Goal: Information Seeking & Learning: Learn about a topic

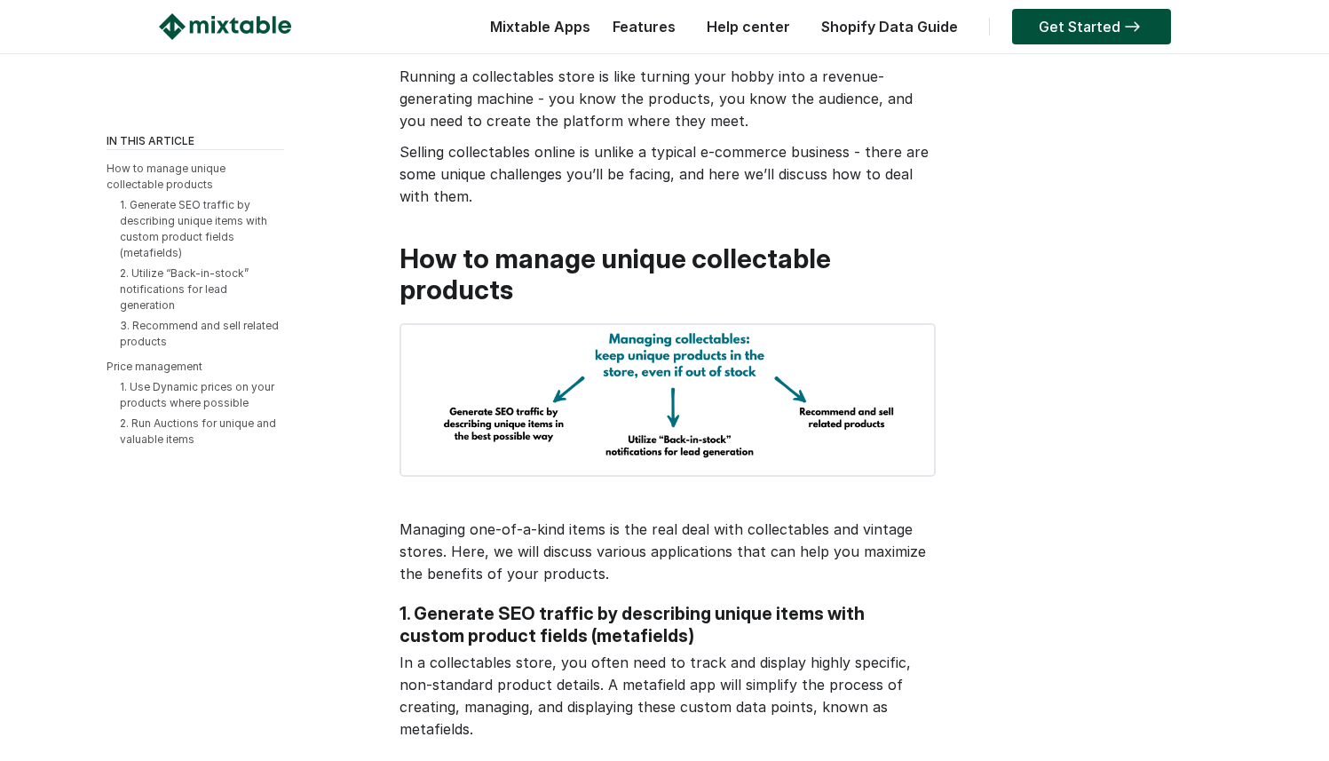
scroll to position [204, 0]
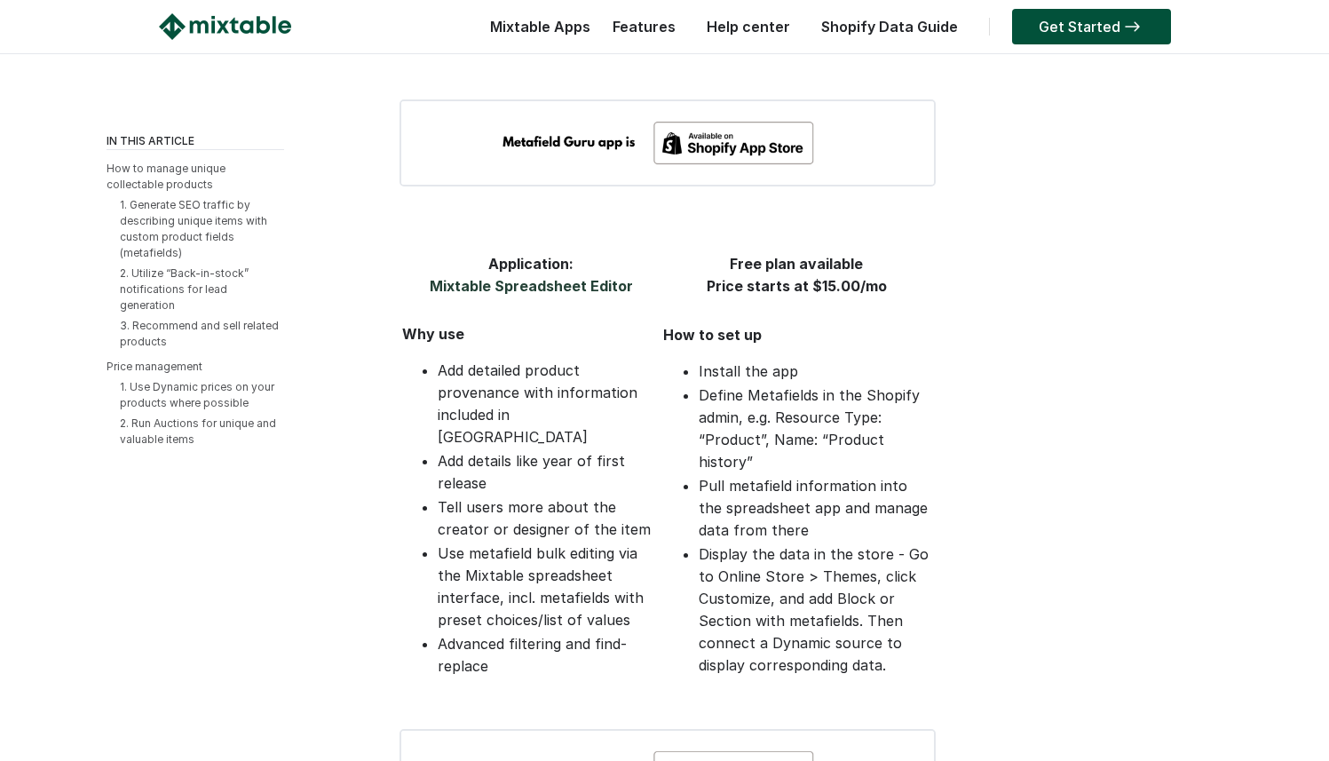
scroll to position [1446, 0]
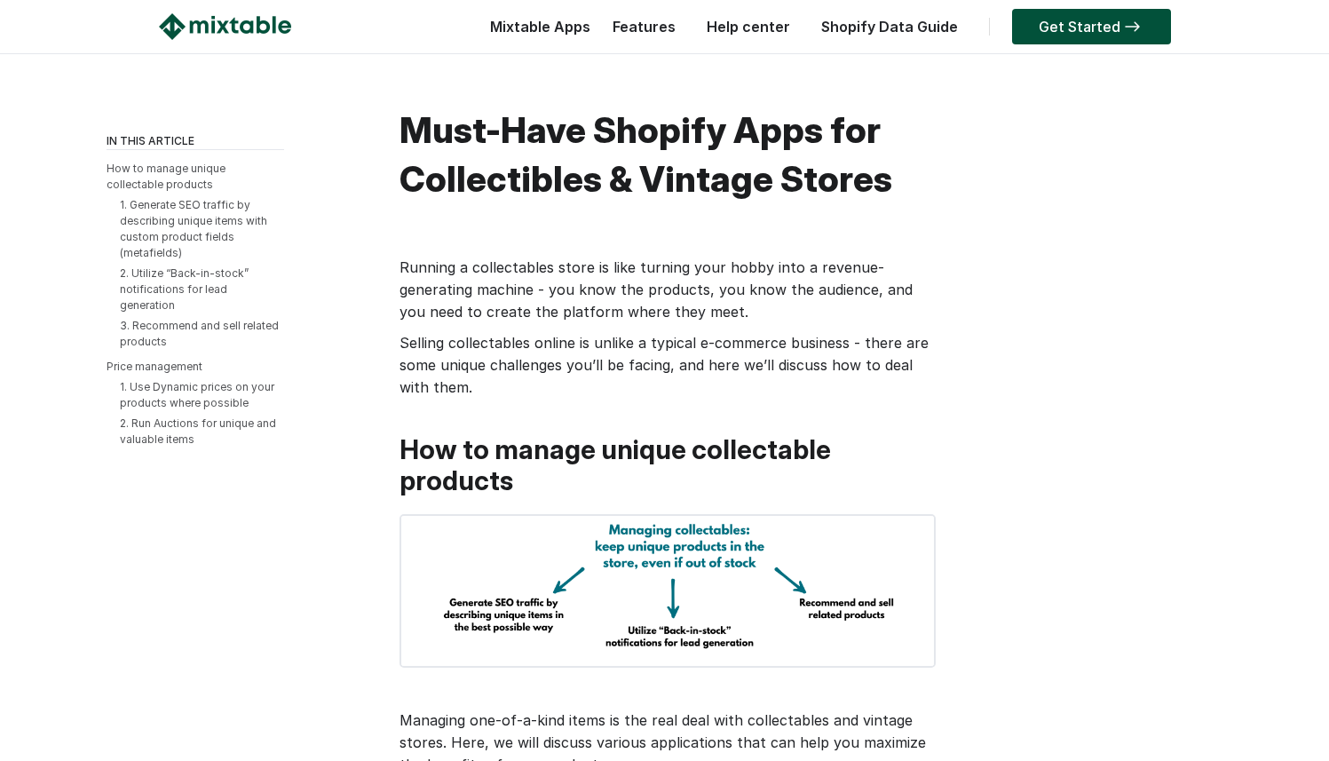
scroll to position [20, 0]
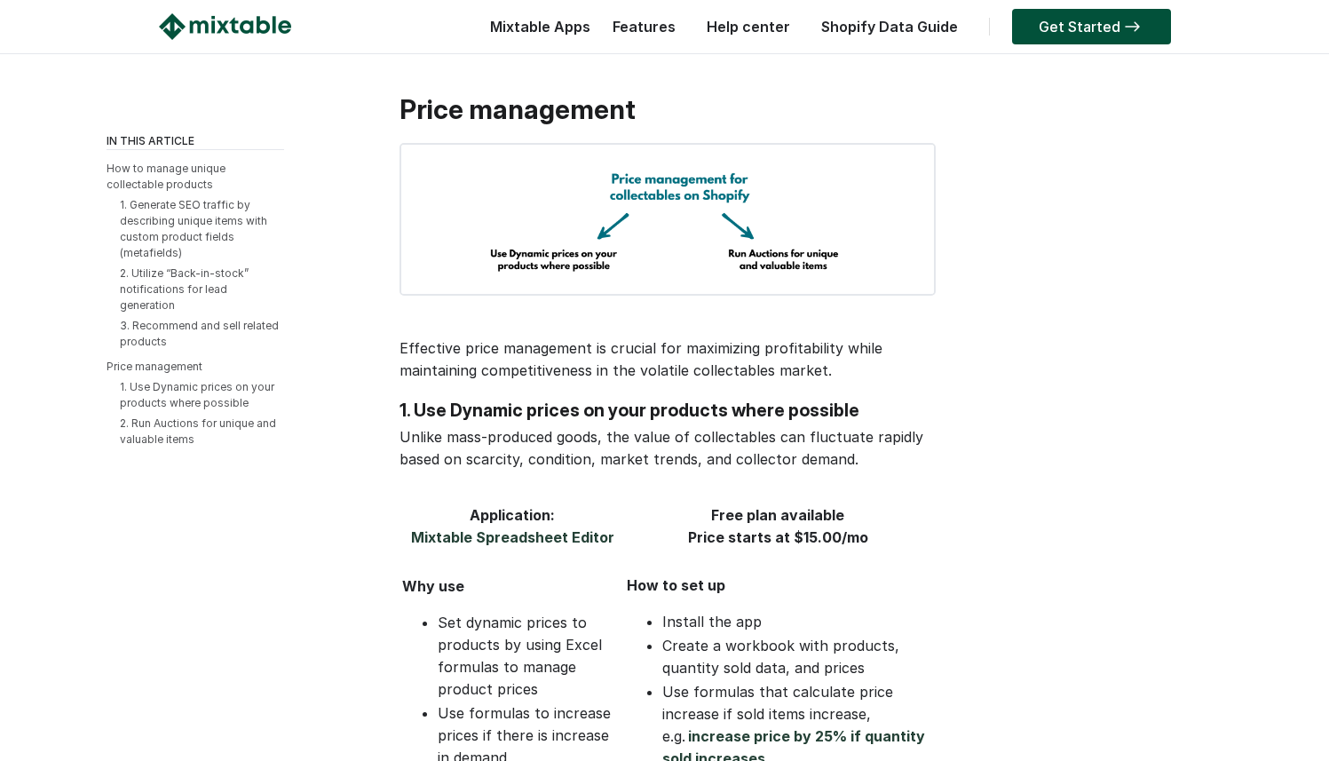
scroll to position [4417, 0]
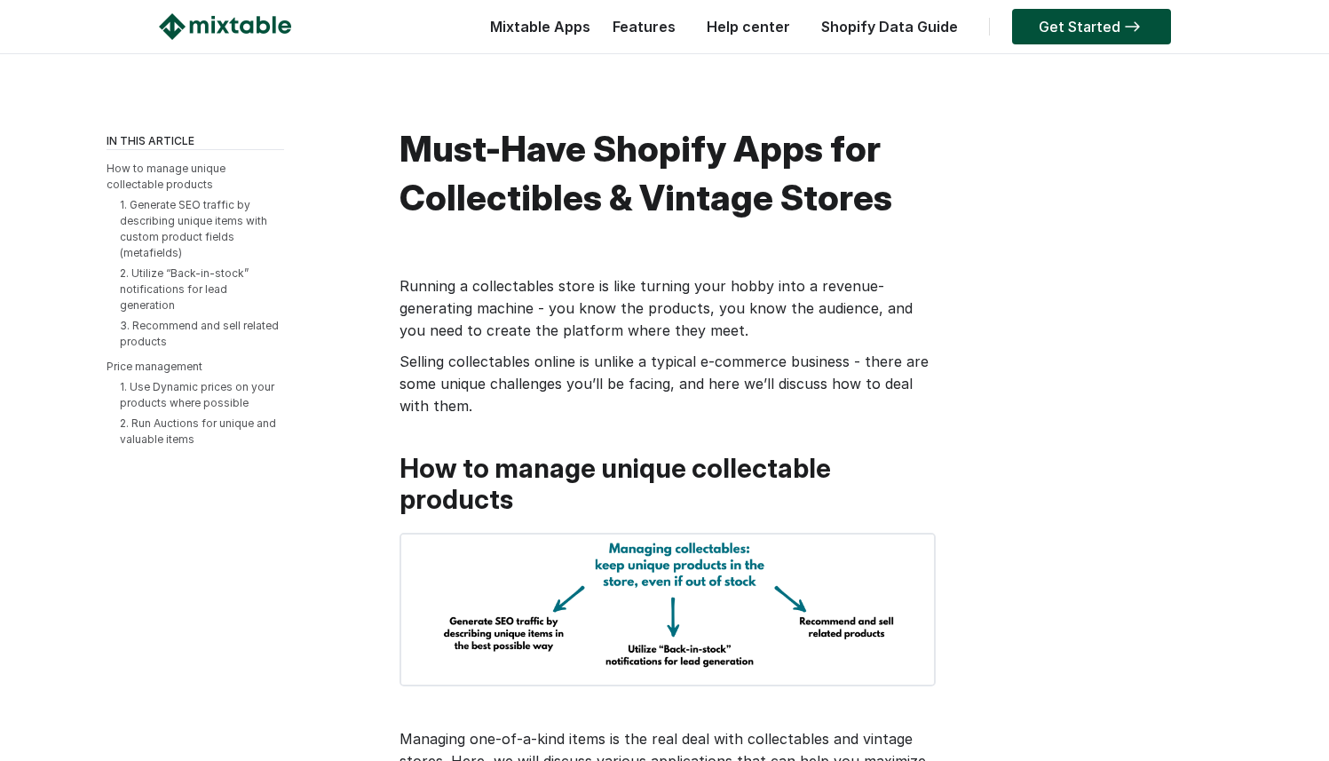
scroll to position [4415, 0]
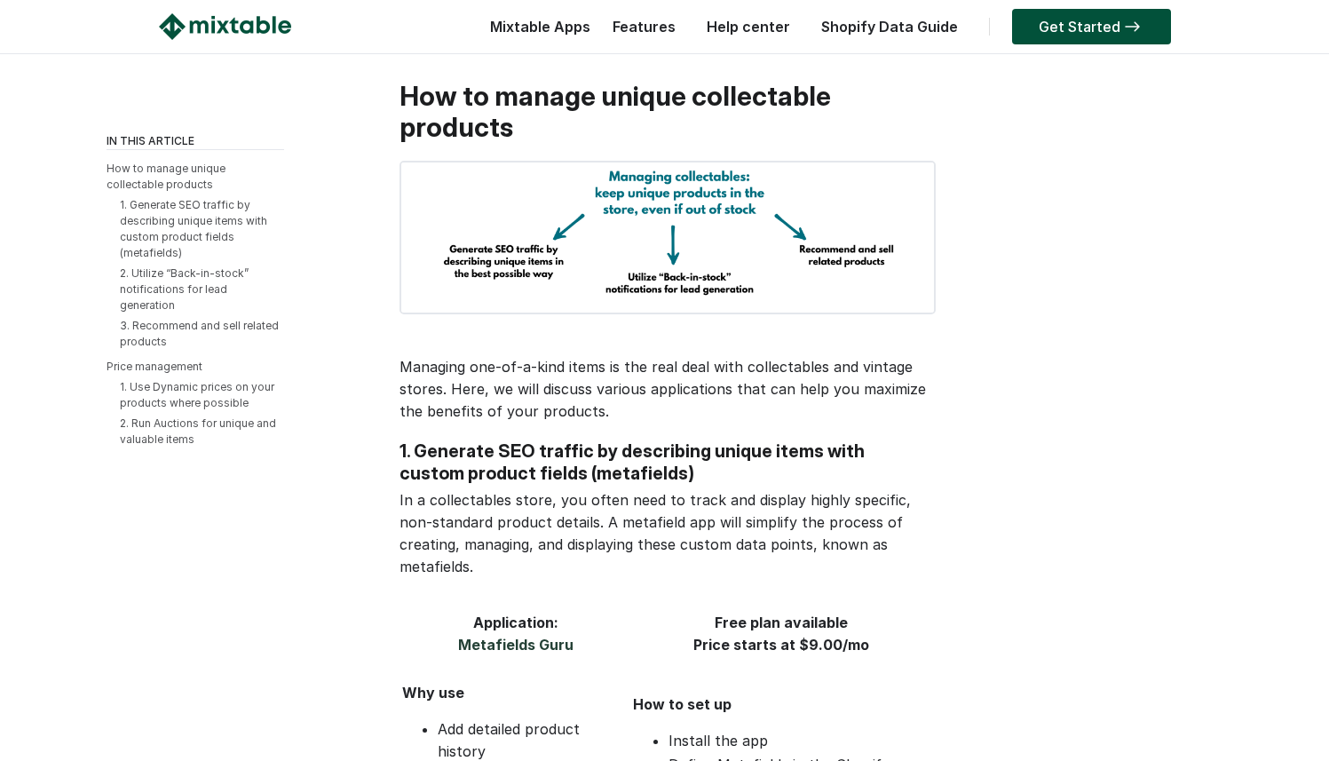
scroll to position [360, 0]
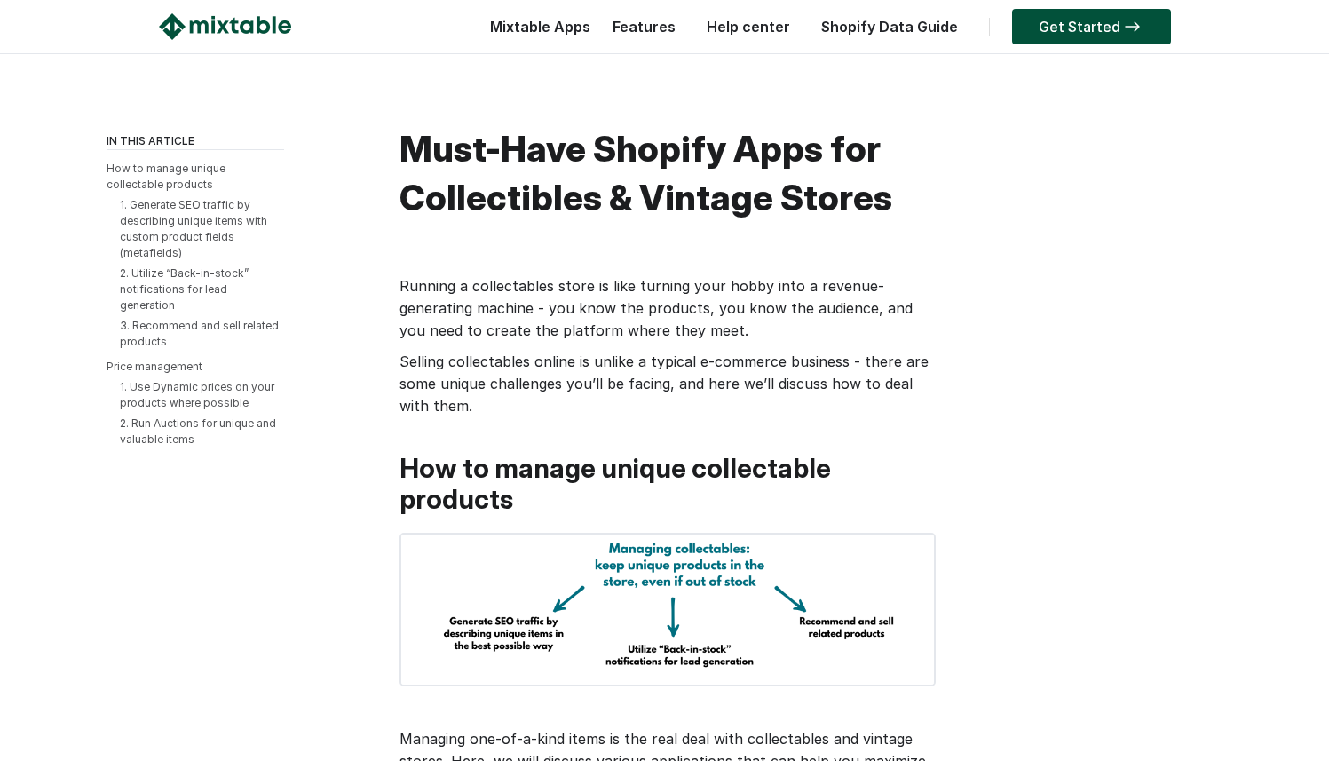
scroll to position [357, 0]
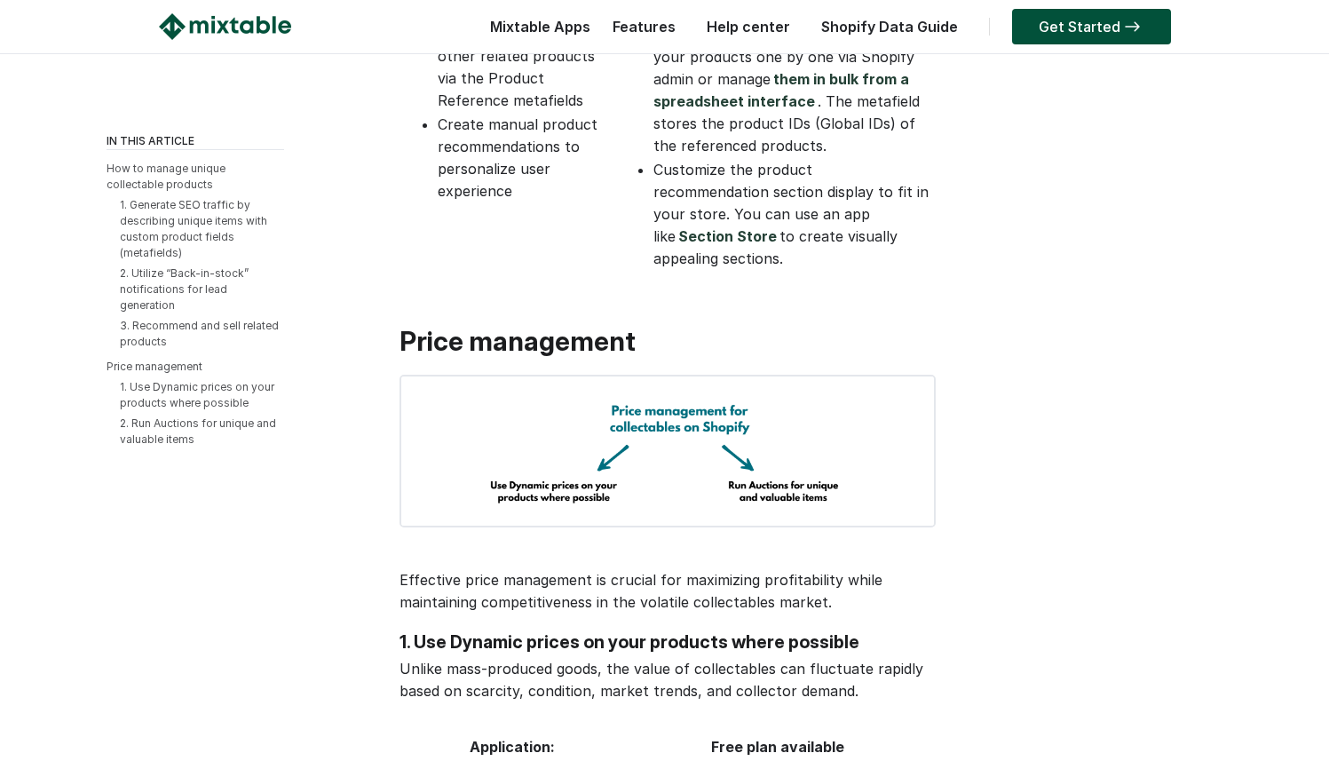
scroll to position [4364, 0]
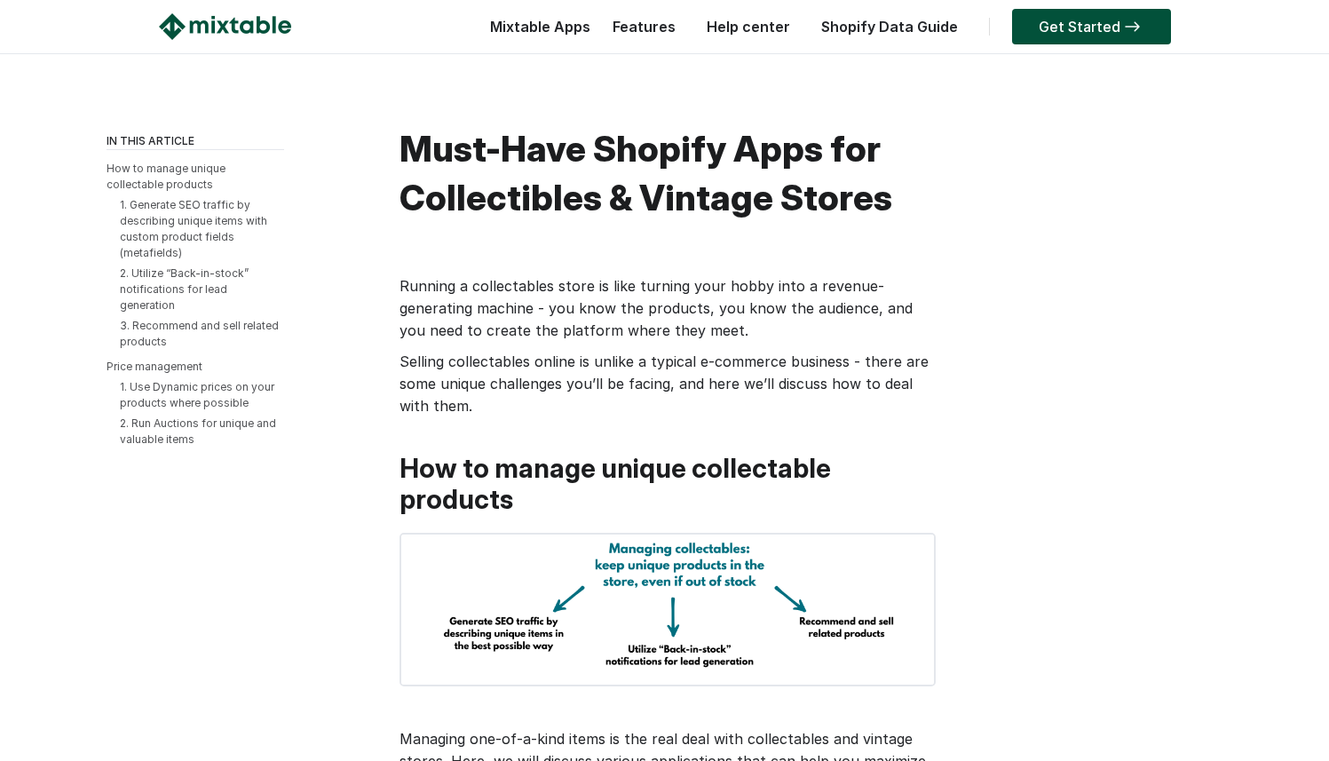
scroll to position [4362, 0]
